Goal: Obtain resource: Download file/media

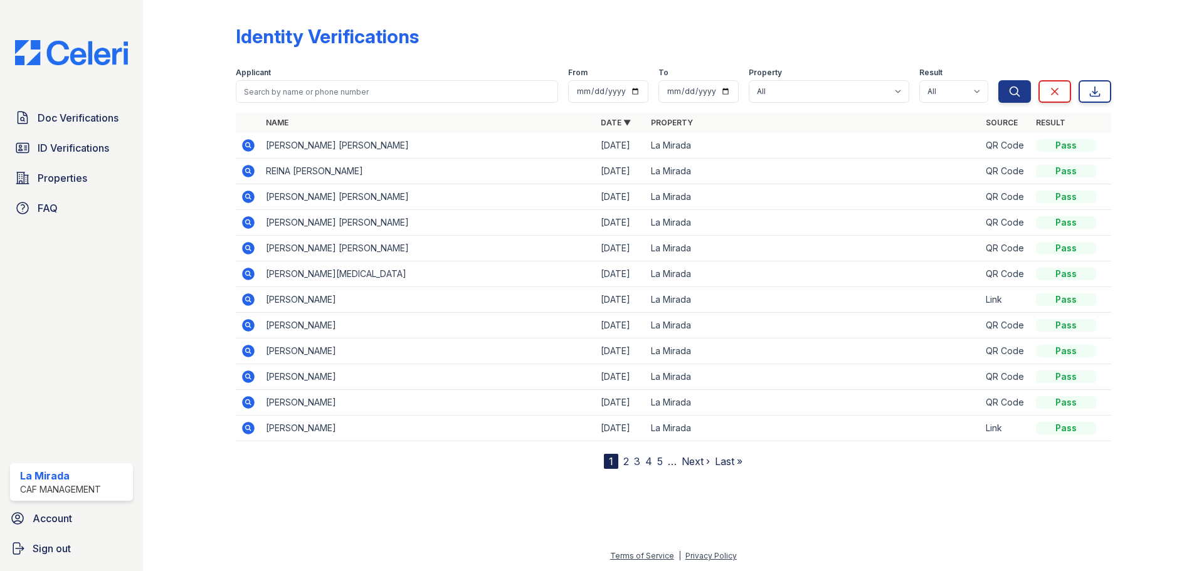
click at [252, 198] on icon at bounding box center [248, 197] width 13 height 13
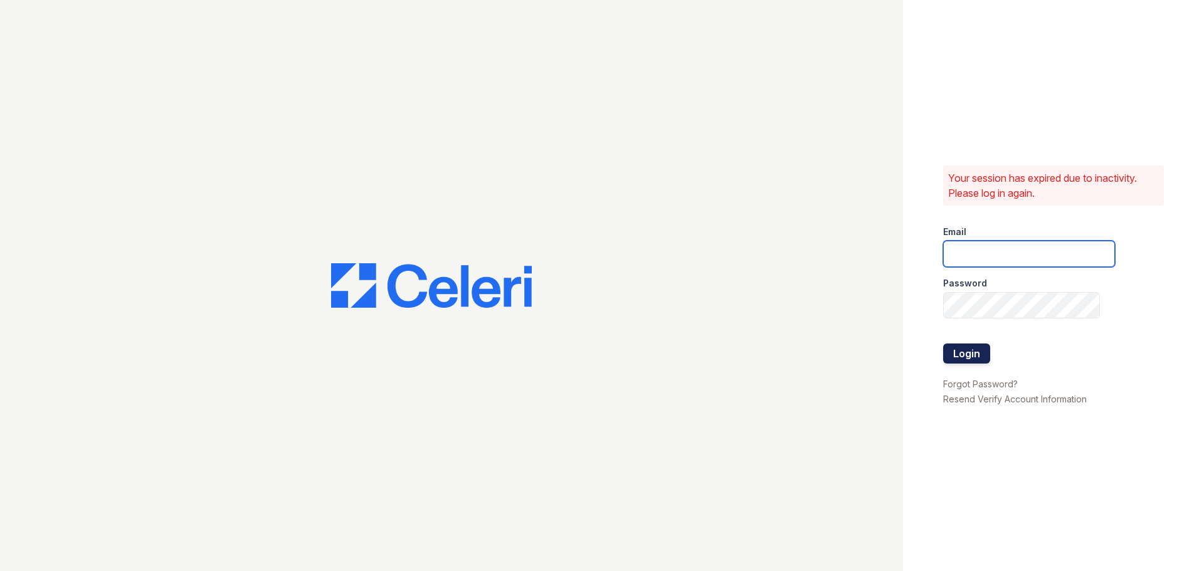
type input "[EMAIL_ADDRESS][DOMAIN_NAME]"
click at [978, 357] on button "Login" at bounding box center [966, 354] width 47 height 20
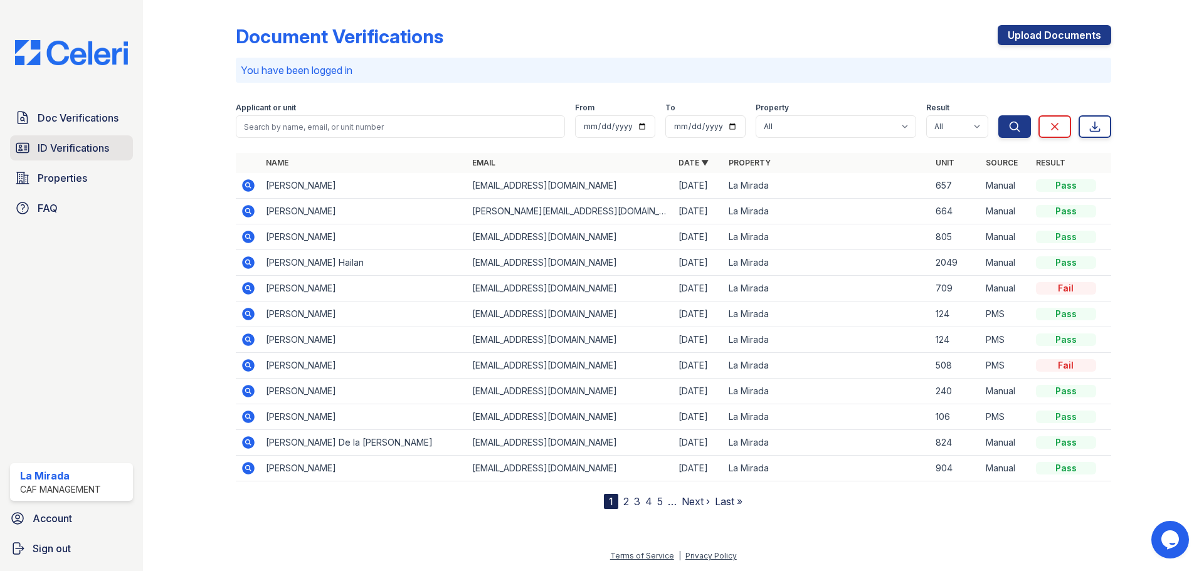
click at [100, 152] on span "ID Verifications" at bounding box center [73, 147] width 71 height 15
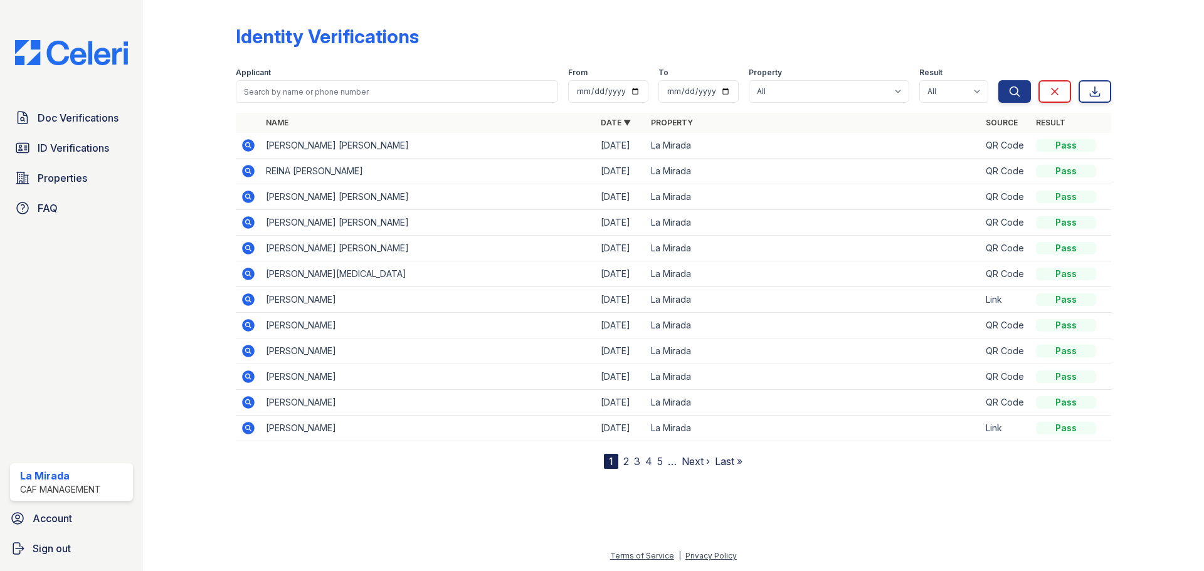
click at [248, 196] on icon at bounding box center [247, 195] width 3 height 3
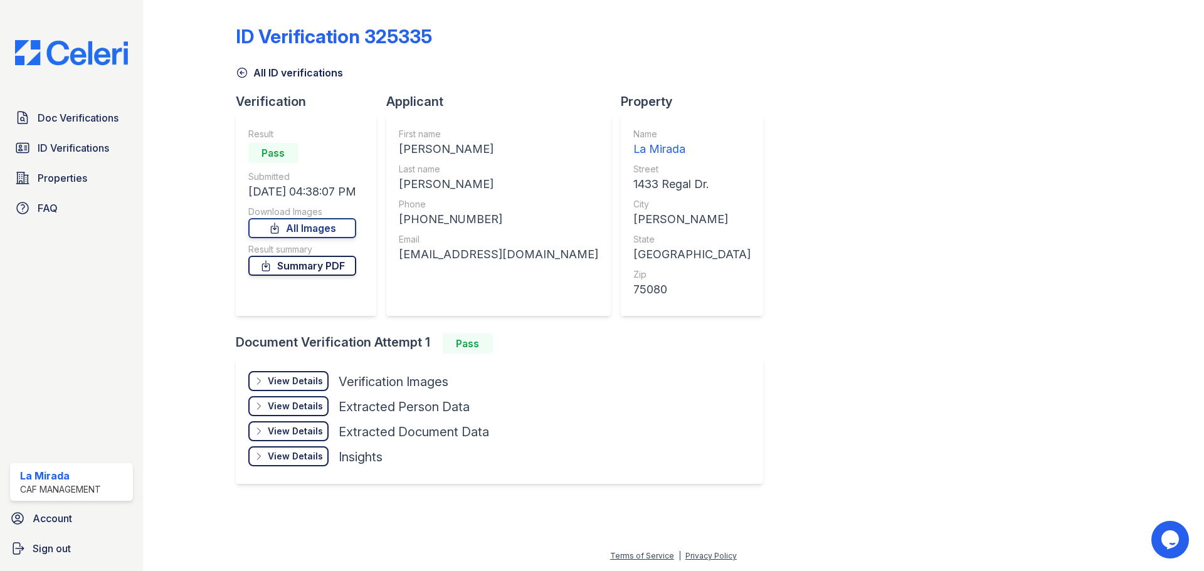
click at [292, 270] on link "Summary PDF" at bounding box center [302, 266] width 108 height 20
click at [241, 75] on icon at bounding box center [242, 72] width 13 height 13
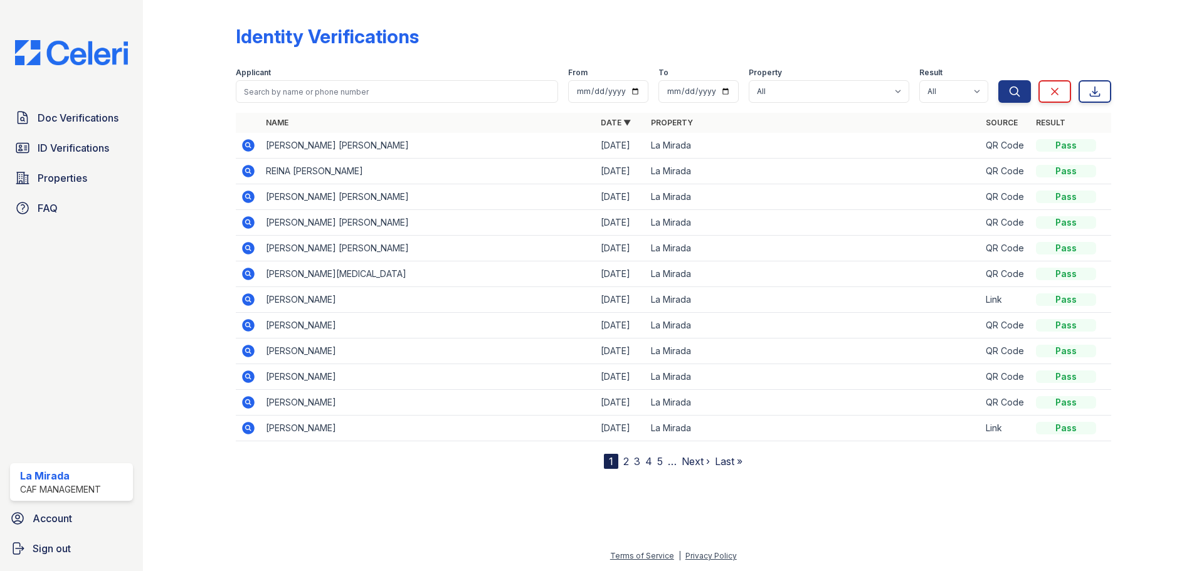
click at [250, 225] on icon at bounding box center [248, 222] width 15 height 15
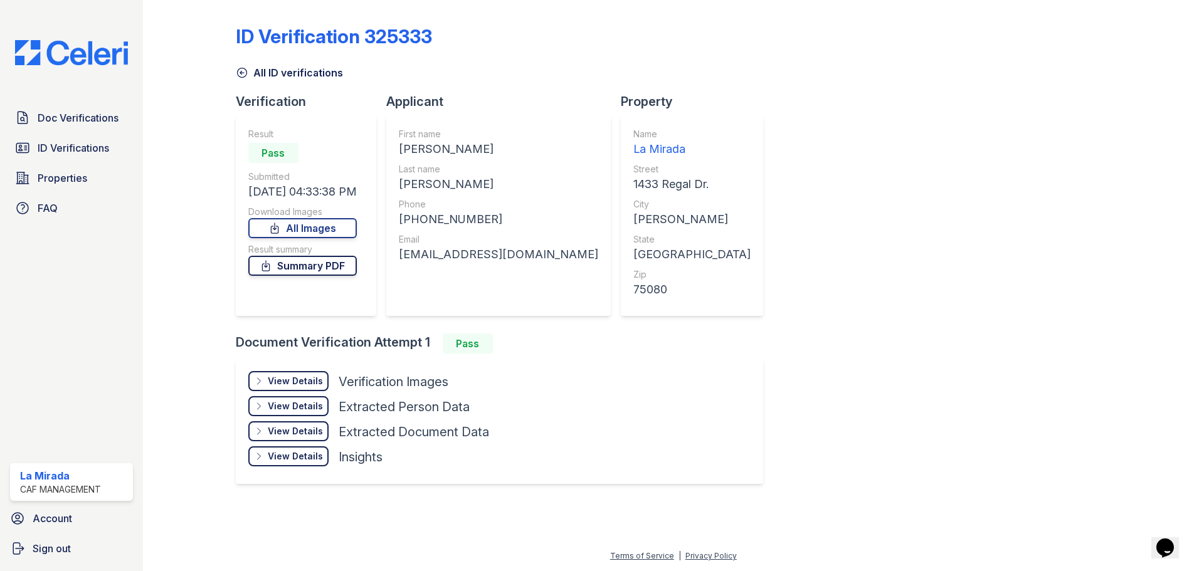
click at [299, 265] on link "Summary PDF" at bounding box center [302, 266] width 108 height 20
